Goal: Task Accomplishment & Management: Use online tool/utility

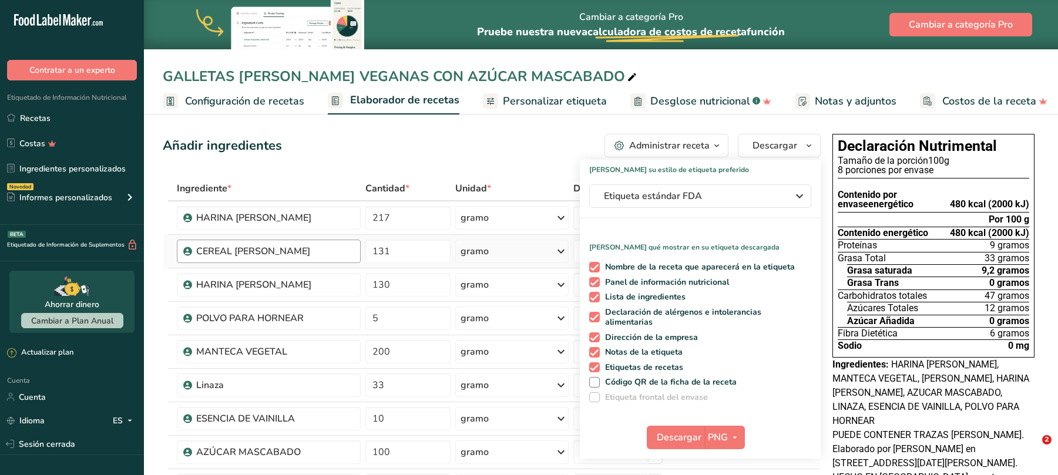
click at [247, 252] on font "CEREAL [PERSON_NAME]" at bounding box center [253, 251] width 114 height 13
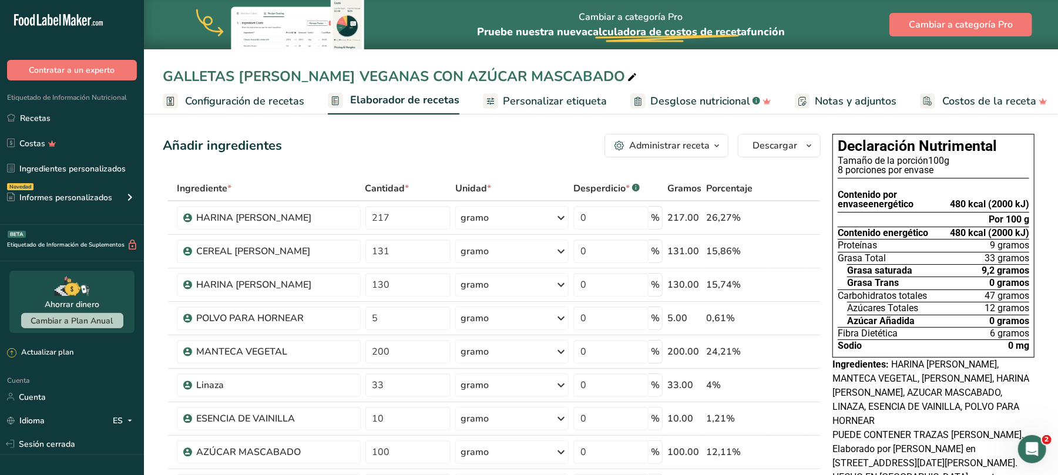
click at [38, 113] on font "Recetas" at bounding box center [35, 118] width 31 height 11
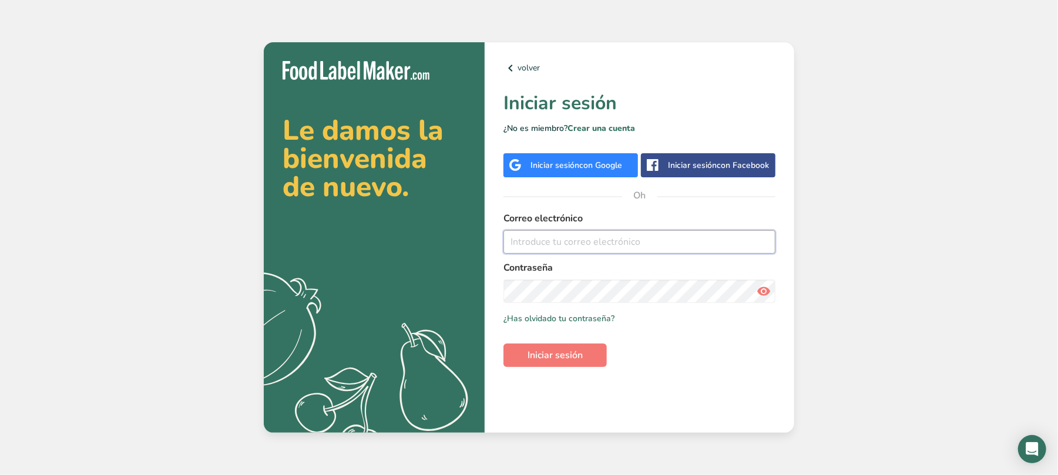
type input "aartesanalsantacruz@gmail.com"
click at [710, 116] on h1 "Iniciar sesión" at bounding box center [640, 103] width 272 height 28
click at [757, 291] on icon at bounding box center [764, 291] width 14 height 21
click at [525, 354] on button "Iniciar sesión" at bounding box center [555, 356] width 103 height 24
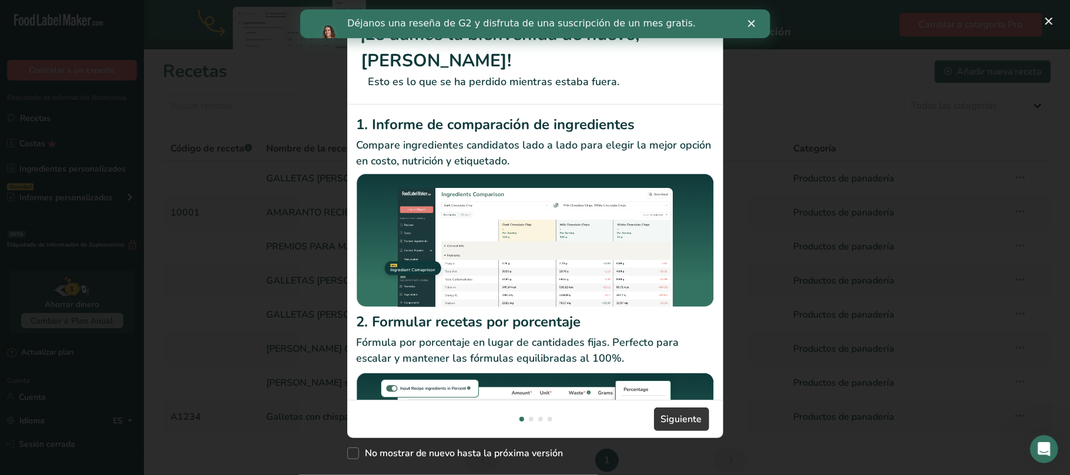
click at [751, 22] on polygon "Cerrar" at bounding box center [750, 23] width 7 height 7
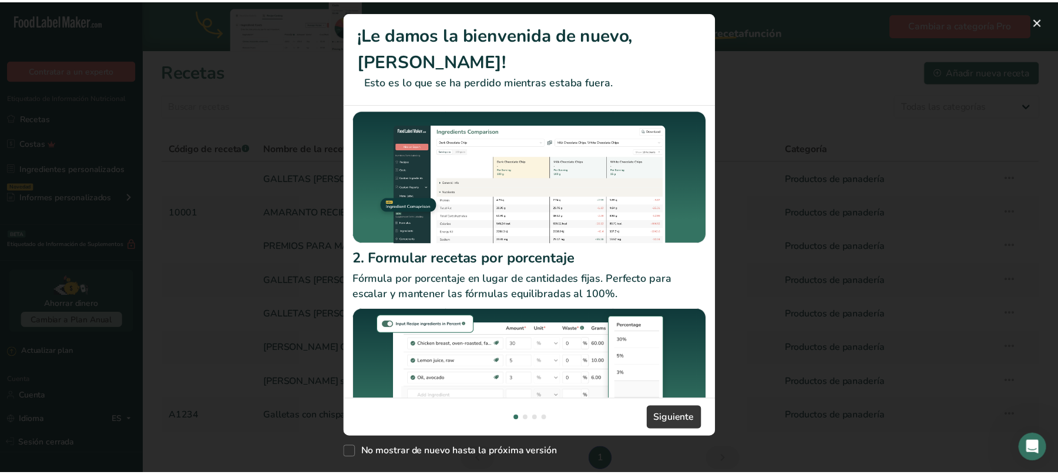
scroll to position [90, 0]
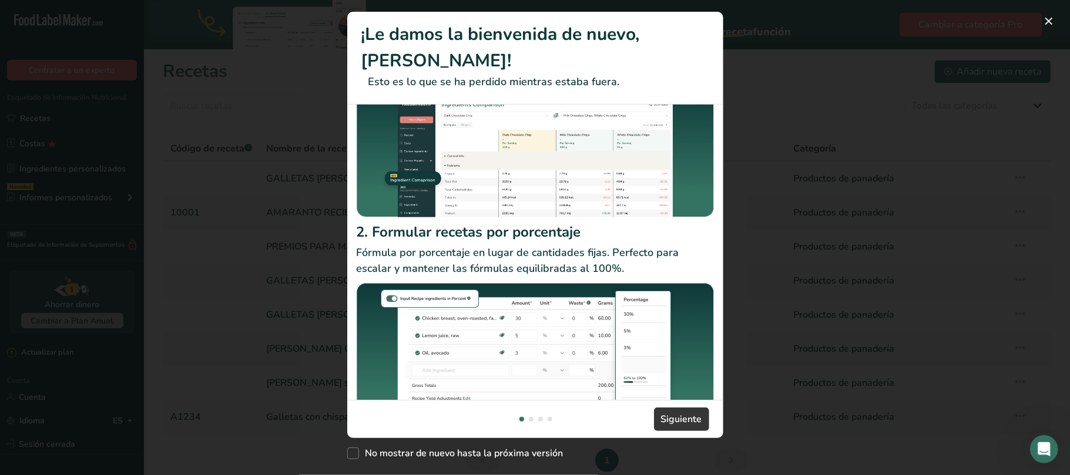
click at [813, 177] on div "Nuevas funciones" at bounding box center [535, 237] width 1070 height 475
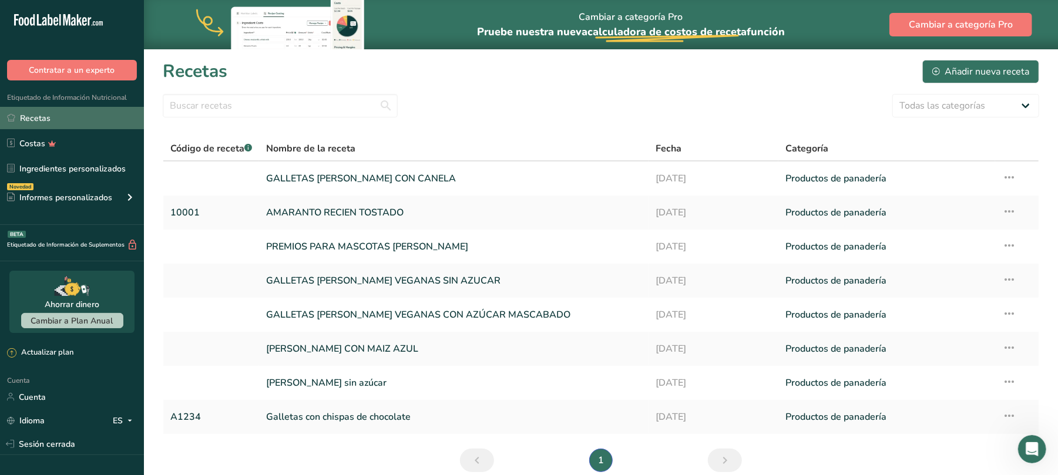
click at [45, 115] on font "Recetas" at bounding box center [35, 118] width 31 height 11
click at [335, 214] on font "AMARANTO RECIEN TOSTADO" at bounding box center [334, 212] width 137 height 13
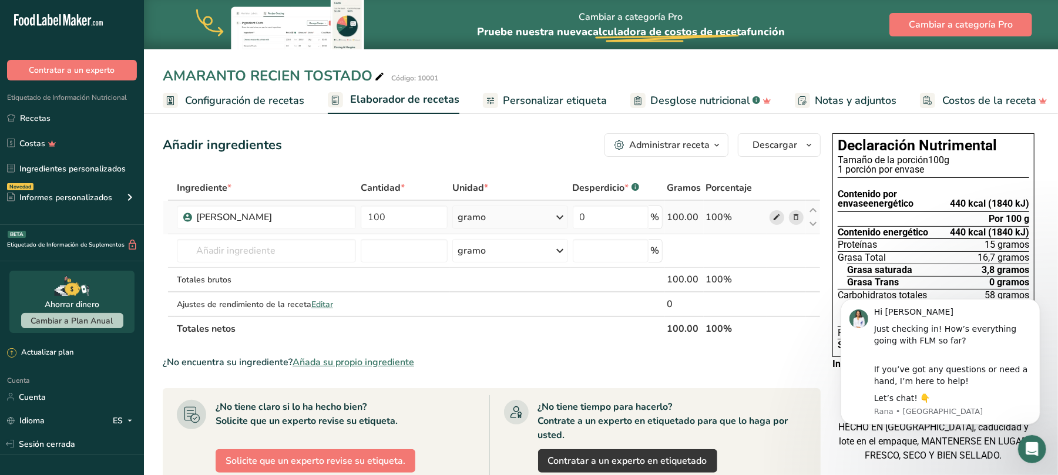
click at [774, 217] on icon at bounding box center [777, 218] width 8 height 12
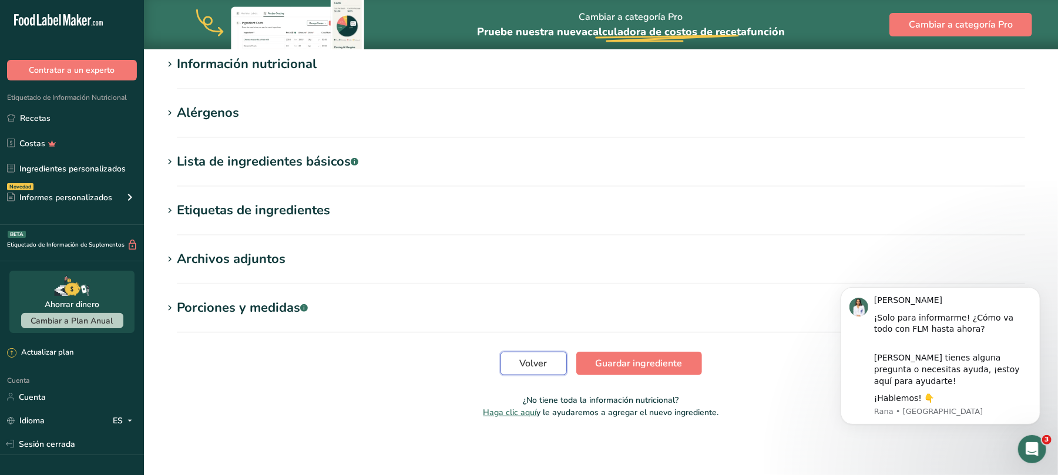
click at [529, 368] on font "Volver" at bounding box center [534, 363] width 28 height 13
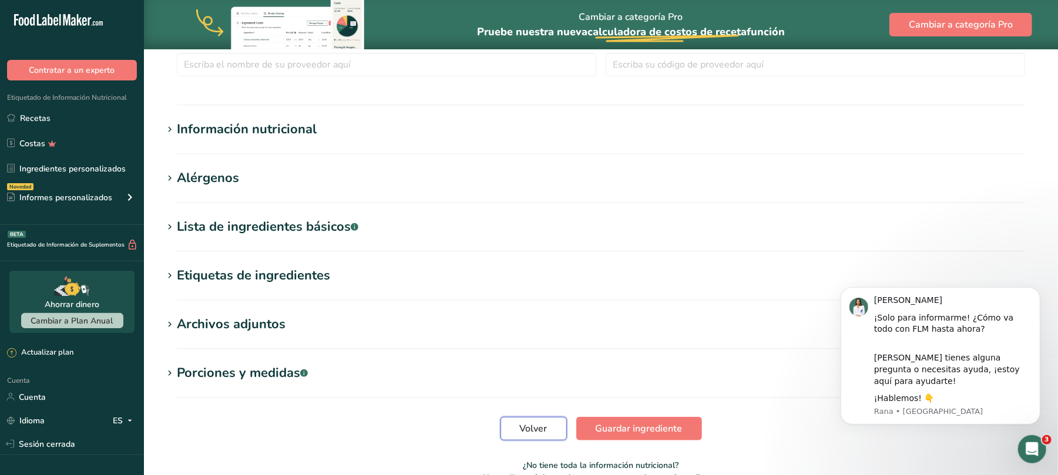
scroll to position [425, 0]
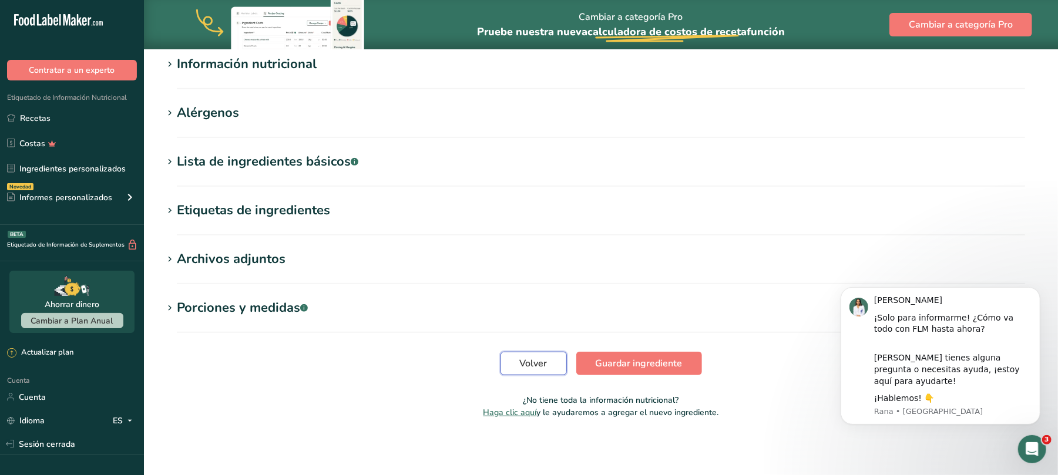
click at [526, 364] on font "Volver" at bounding box center [534, 363] width 28 height 13
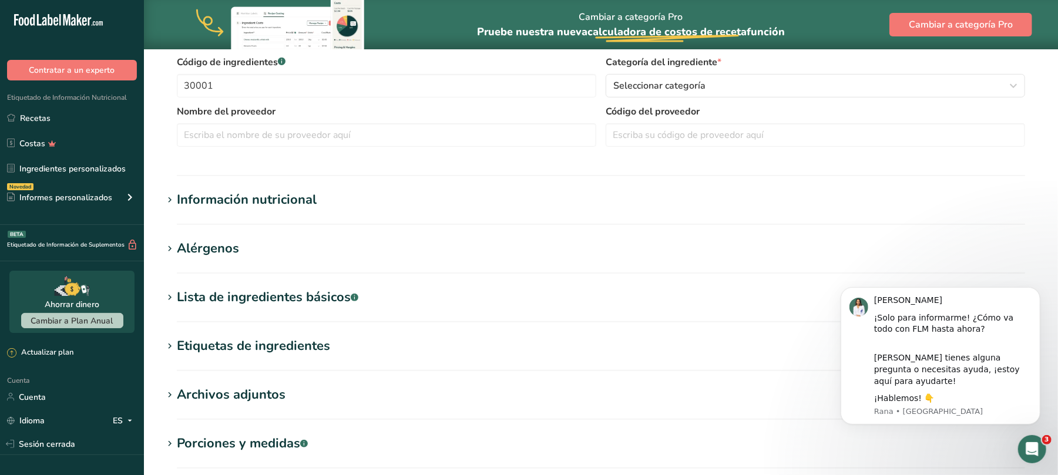
scroll to position [347, 0]
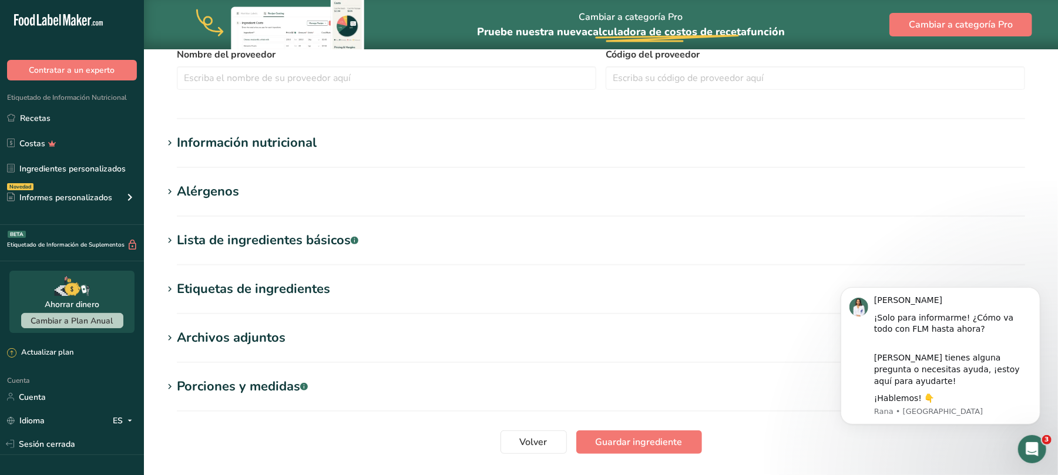
click at [283, 134] on font "Información nutricional" at bounding box center [247, 143] width 140 height 18
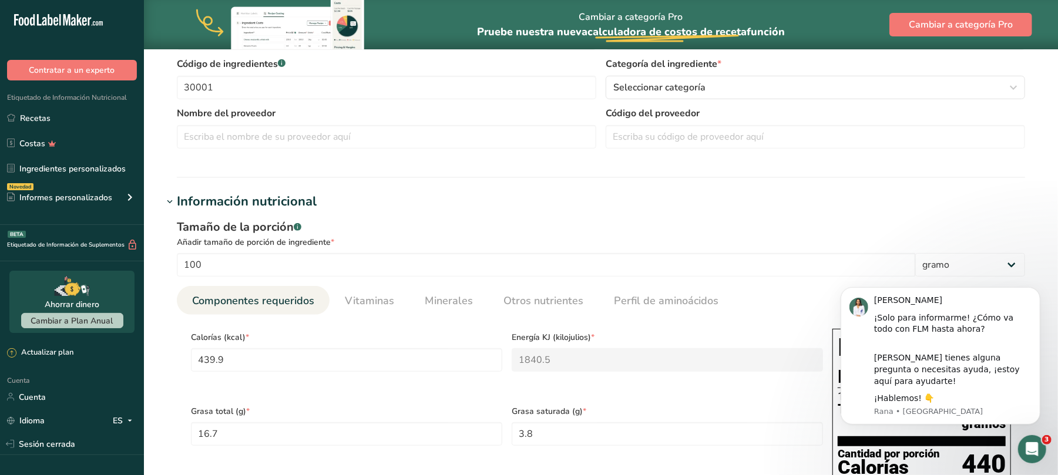
scroll to position [313, 0]
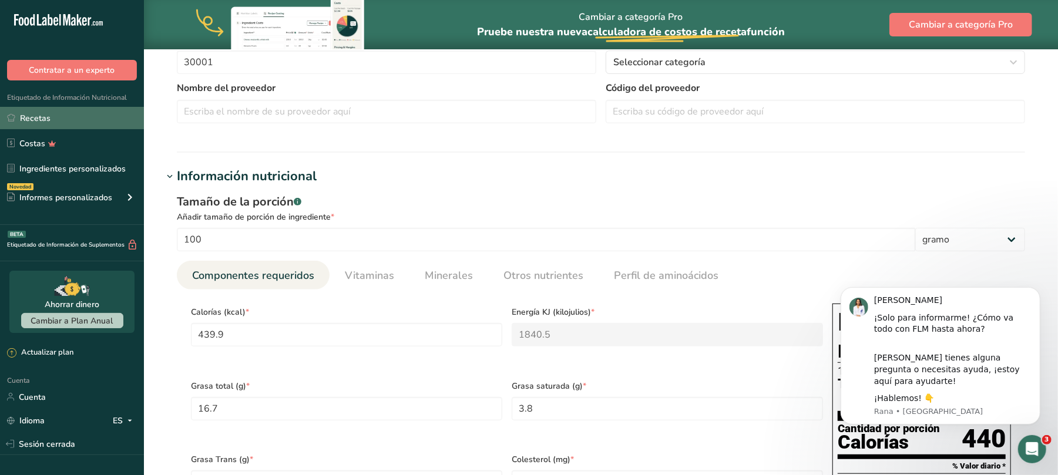
click at [16, 116] on link "Recetas" at bounding box center [72, 118] width 144 height 22
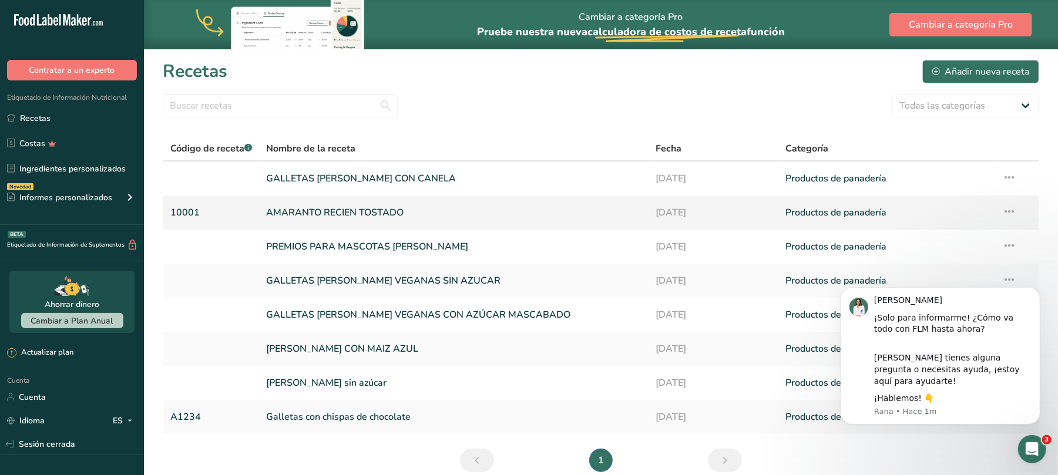
click at [360, 212] on font "AMARANTO RECIEN TOSTADO" at bounding box center [334, 212] width 137 height 13
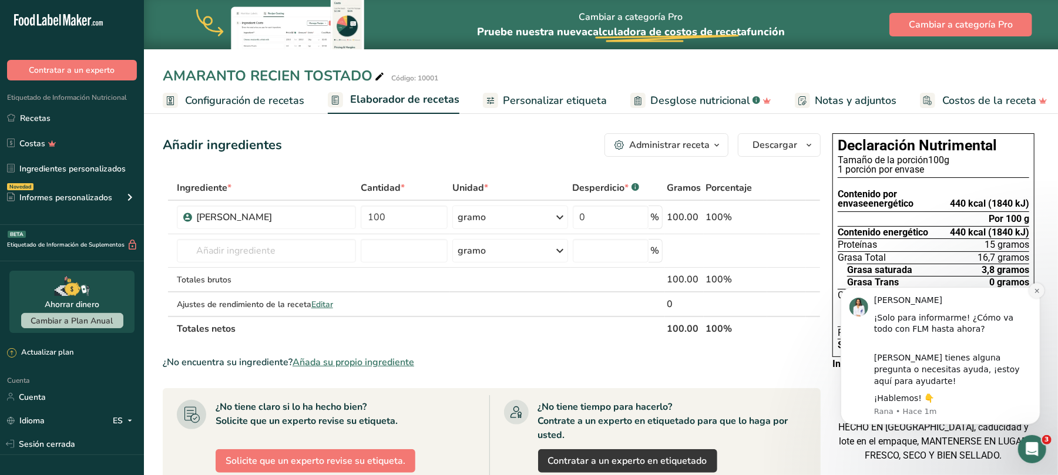
click at [1034, 294] on icon "Descartar notificación" at bounding box center [1036, 290] width 6 height 6
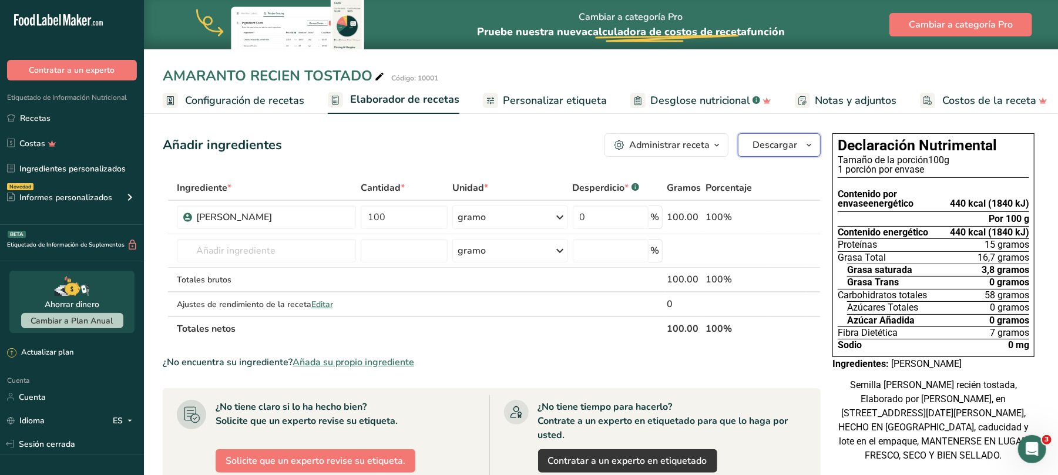
click at [809, 142] on icon "button" at bounding box center [808, 145] width 9 height 15
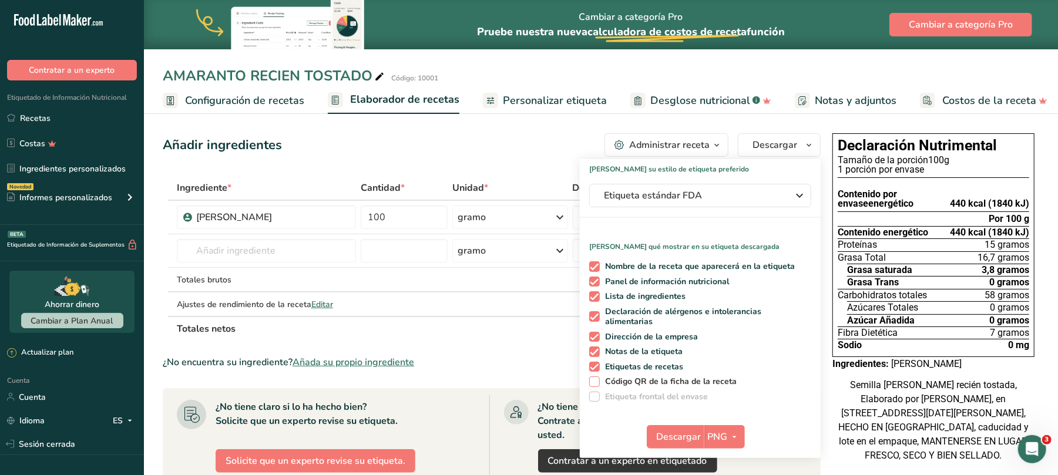
click at [652, 382] on font "Código QR de la ficha de la receta" at bounding box center [671, 381] width 132 height 11
click at [597, 382] on input "Código QR de la ficha de la receta" at bounding box center [593, 382] width 8 height 8
click at [651, 382] on font "Código QR de la ficha de la receta" at bounding box center [671, 381] width 132 height 11
click at [597, 382] on input "Código QR de la ficha de la receta" at bounding box center [593, 382] width 8 height 8
checkbox input "false"
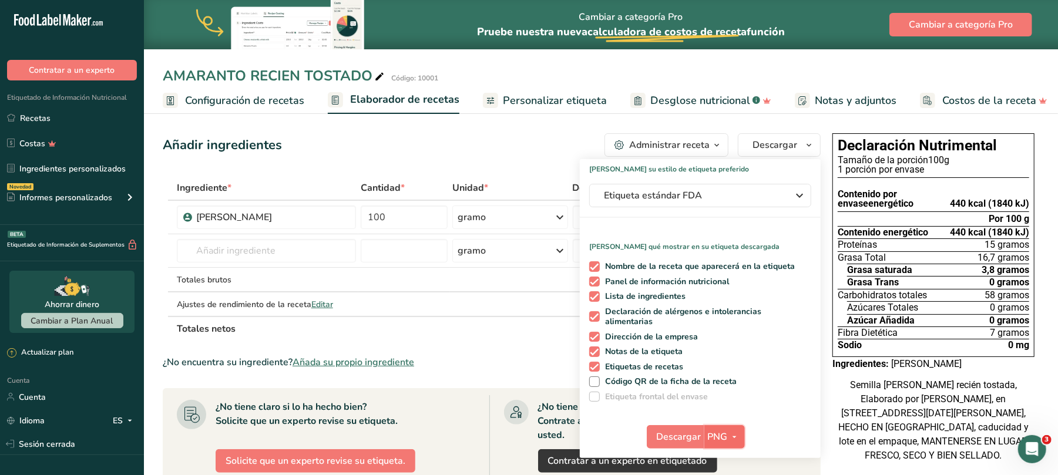
click at [732, 438] on icon "button" at bounding box center [734, 437] width 9 height 15
click at [690, 437] on font "Descargar" at bounding box center [679, 437] width 45 height 13
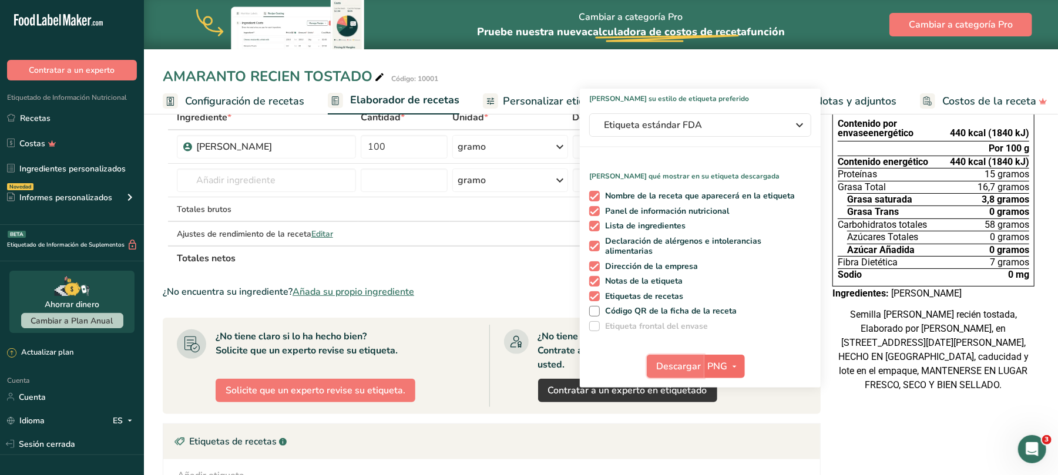
scroll to position [78, 0]
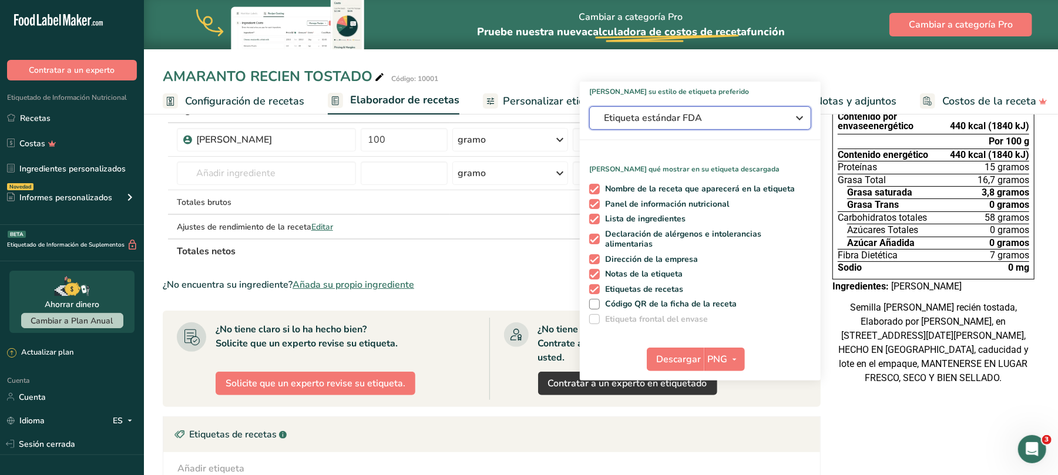
click at [802, 118] on icon "button" at bounding box center [800, 118] width 14 height 21
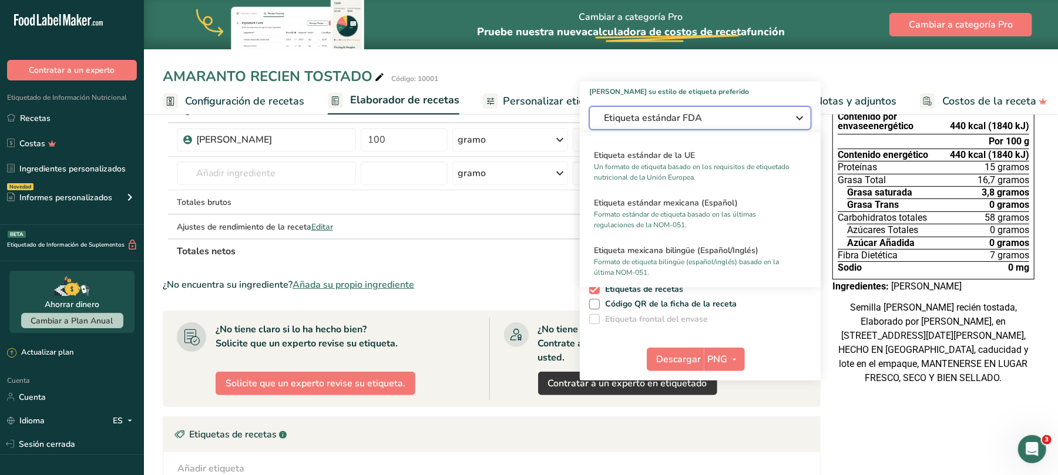
scroll to position [752, 0]
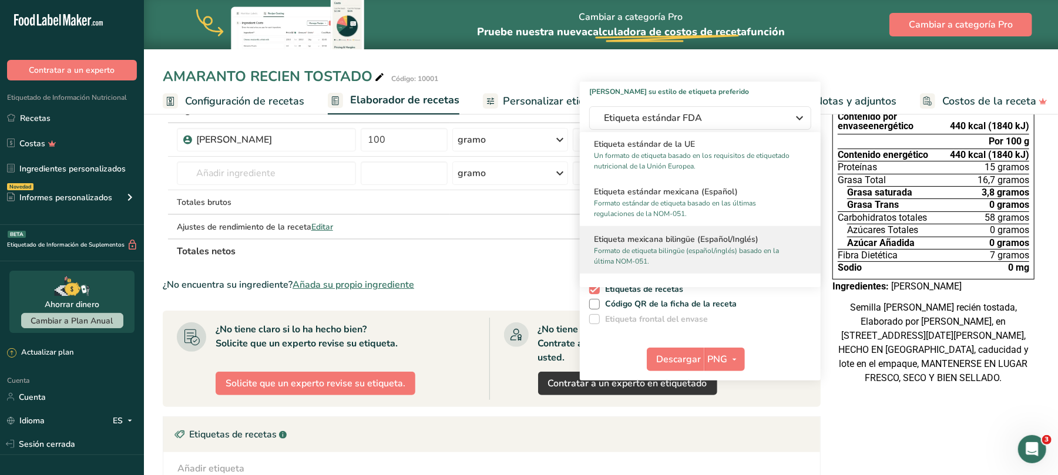
click at [664, 235] on font "Etiqueta mexicana bilingüe (Español/Inglés)" at bounding box center [676, 239] width 165 height 11
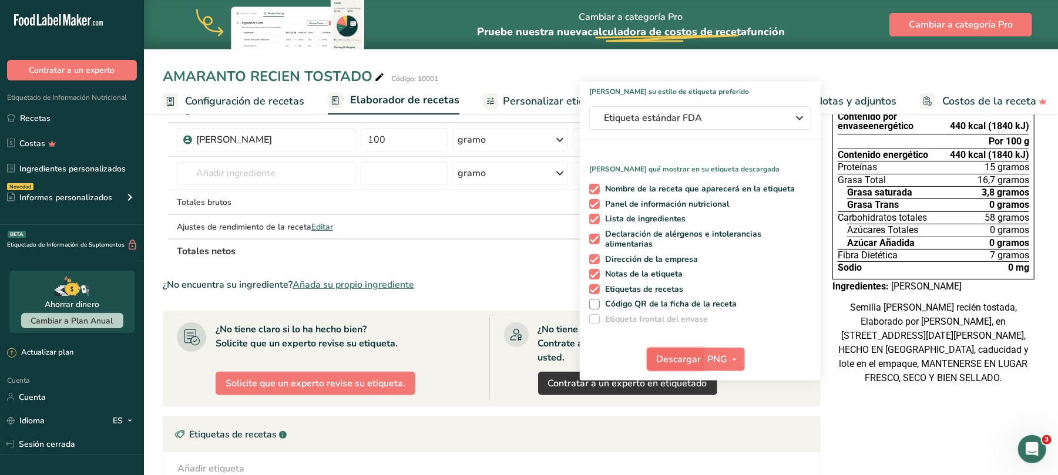
click at [691, 363] on font "Descargar" at bounding box center [679, 359] width 45 height 13
